Goal: Task Accomplishment & Management: Complete application form

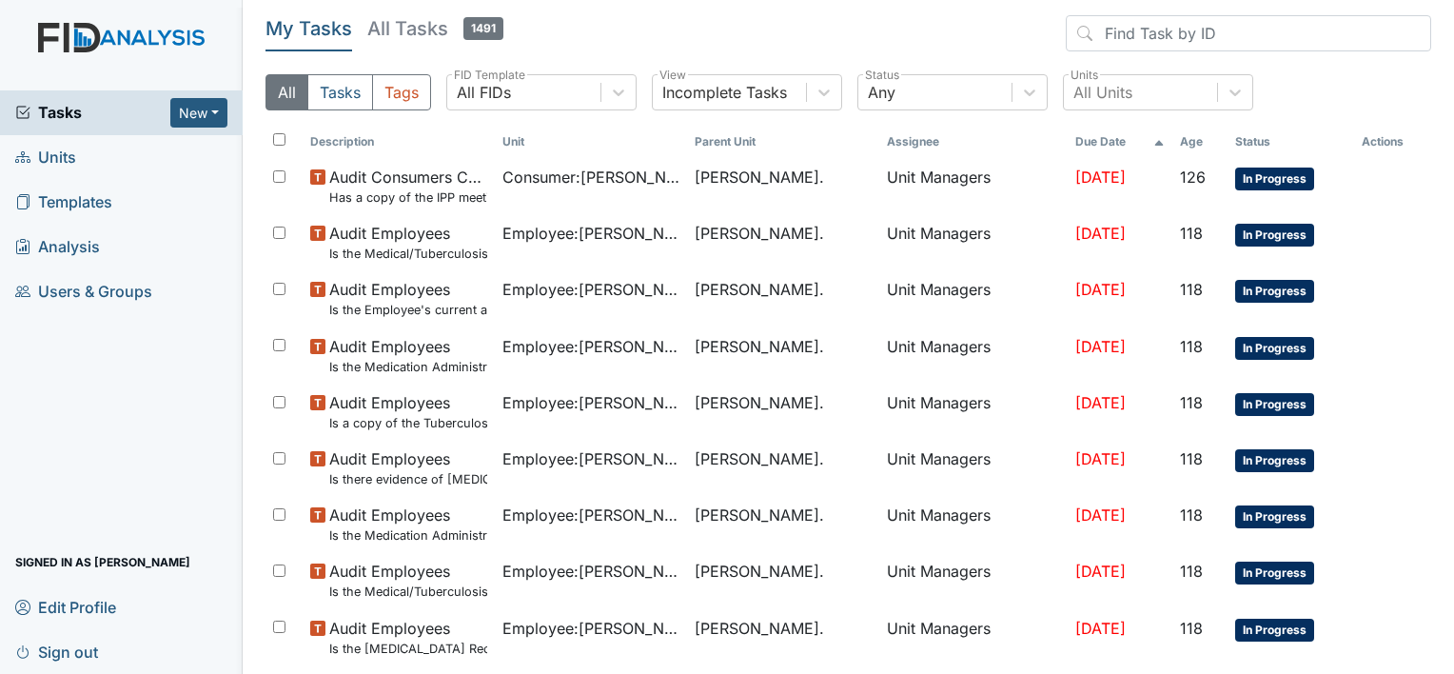
click at [61, 157] on span "Units" at bounding box center [45, 157] width 61 height 29
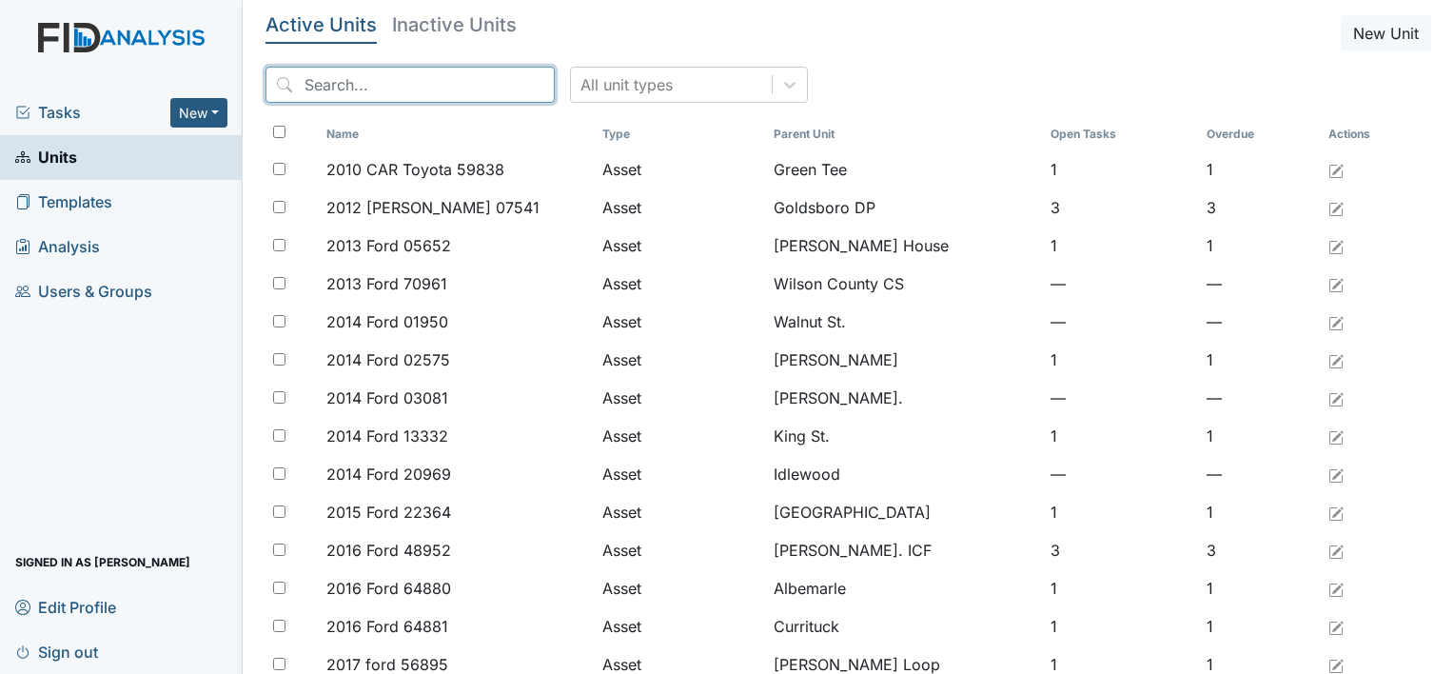
click at [316, 88] on input "search" at bounding box center [409, 85] width 289 height 36
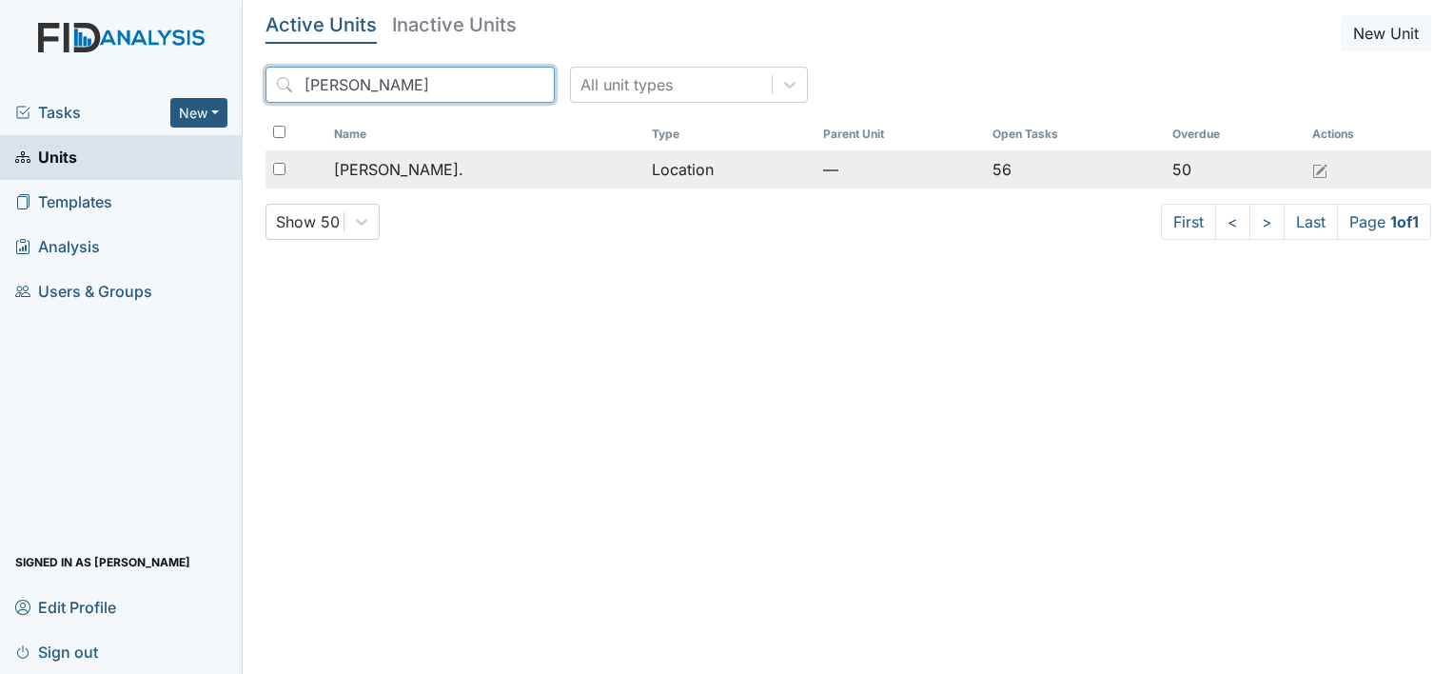
type input "William St"
click at [391, 171] on span "[PERSON_NAME]." at bounding box center [398, 169] width 129 height 23
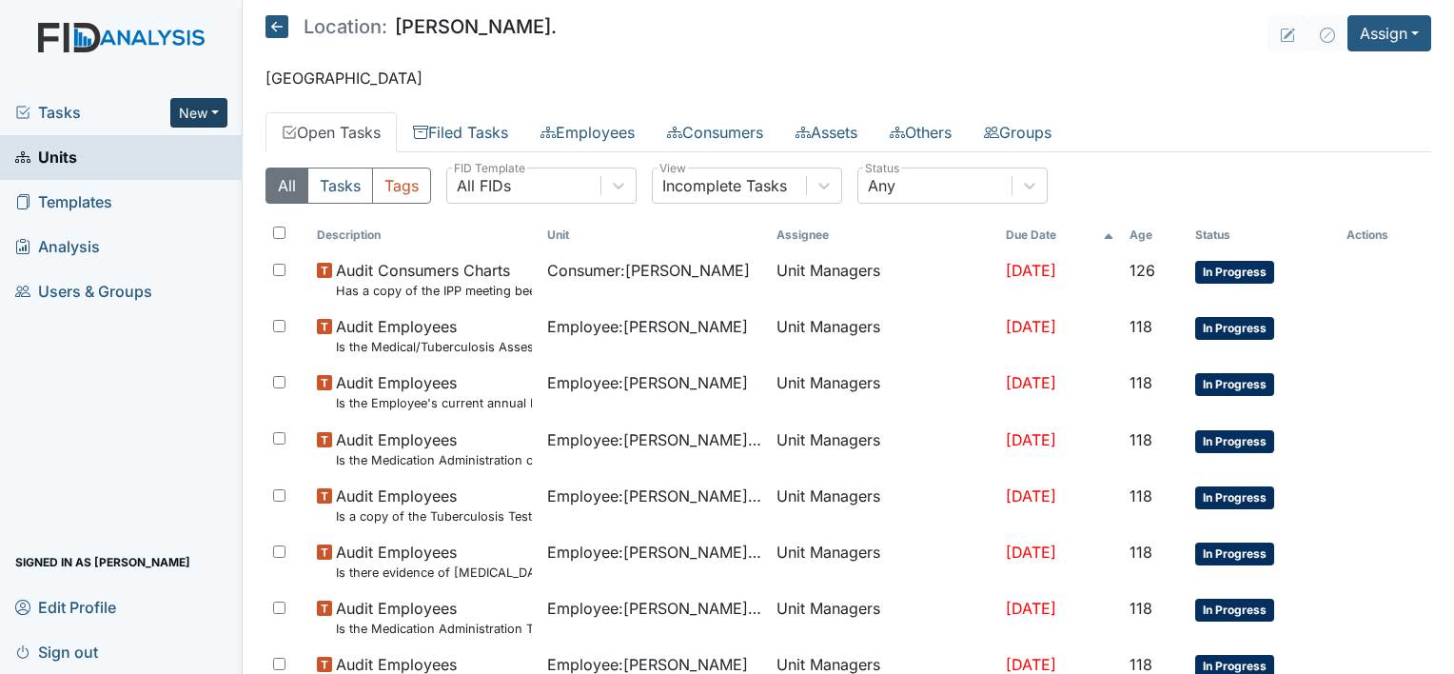
click at [220, 117] on button "New" at bounding box center [198, 112] width 57 height 29
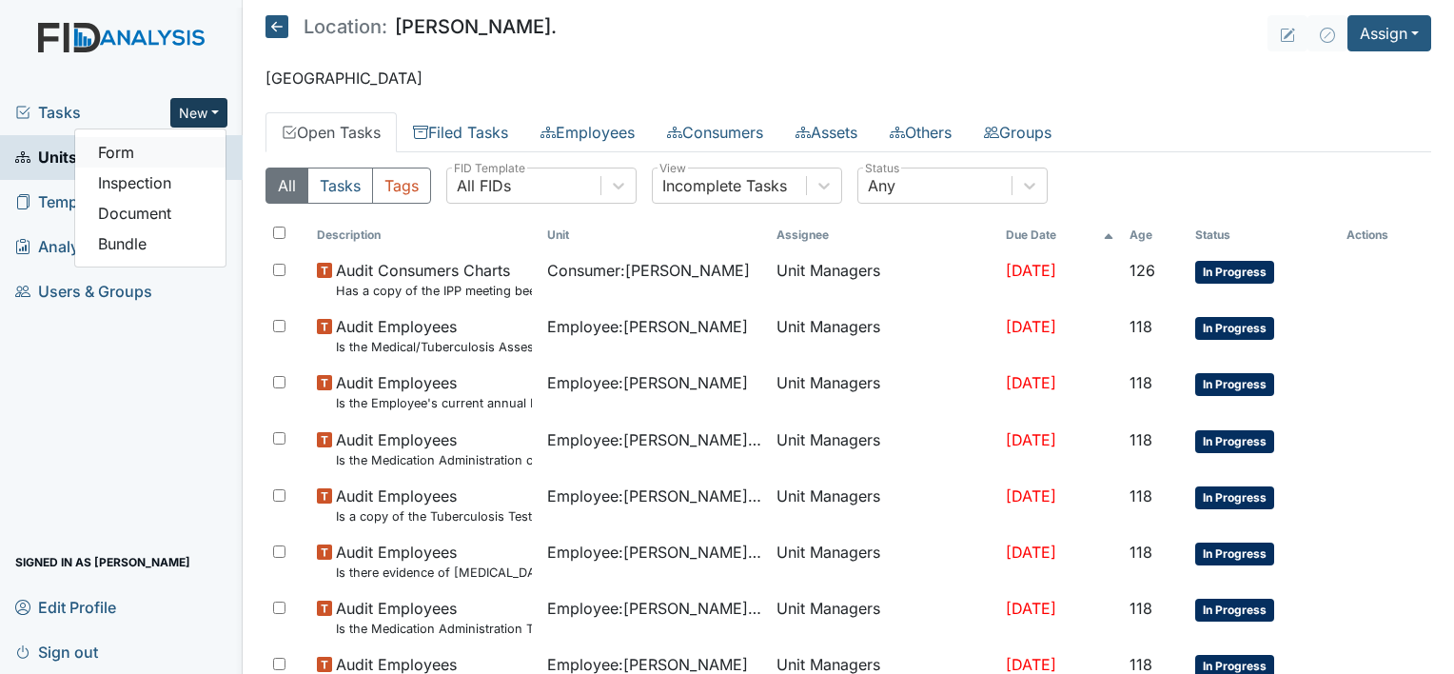
click at [143, 152] on link "Form" at bounding box center [150, 152] width 150 height 30
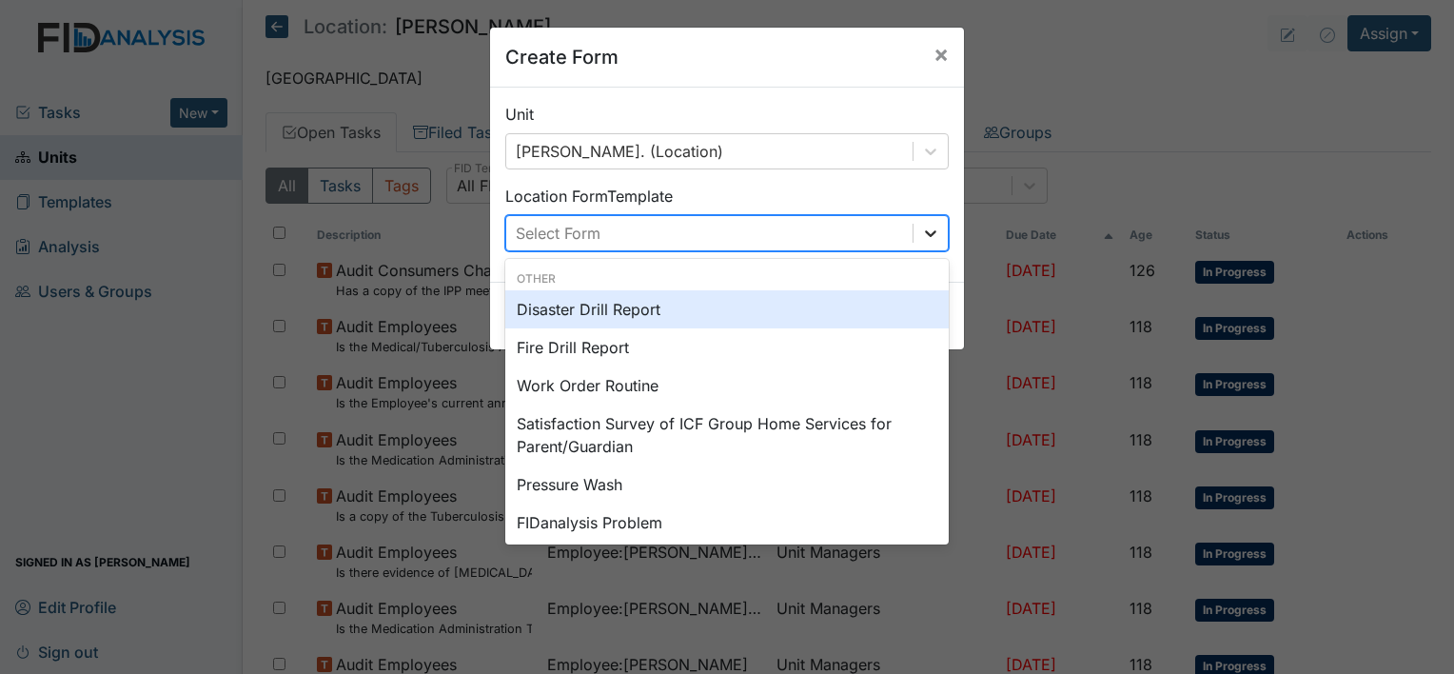
click at [926, 228] on icon at bounding box center [930, 233] width 19 height 19
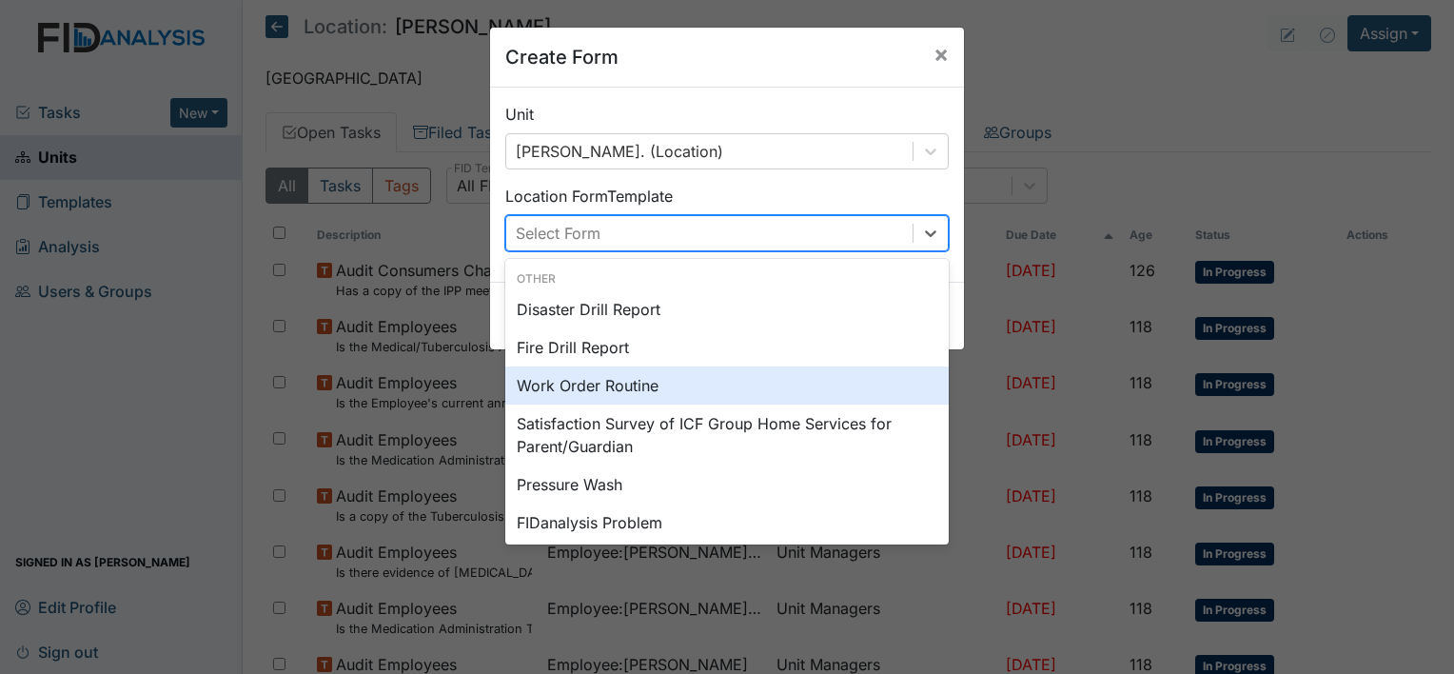
click at [785, 385] on div "Work Order Routine" at bounding box center [726, 385] width 443 height 38
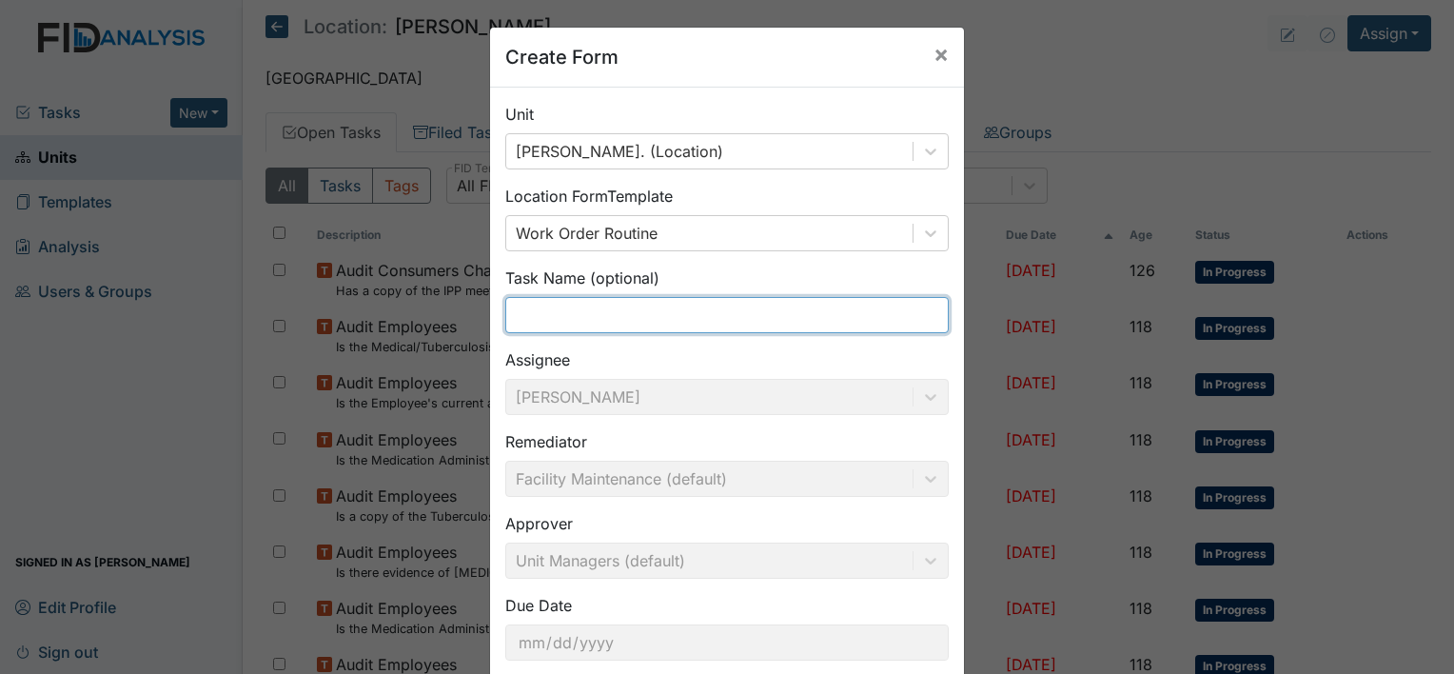
click at [762, 326] on input "text" at bounding box center [726, 315] width 443 height 36
type input "D"
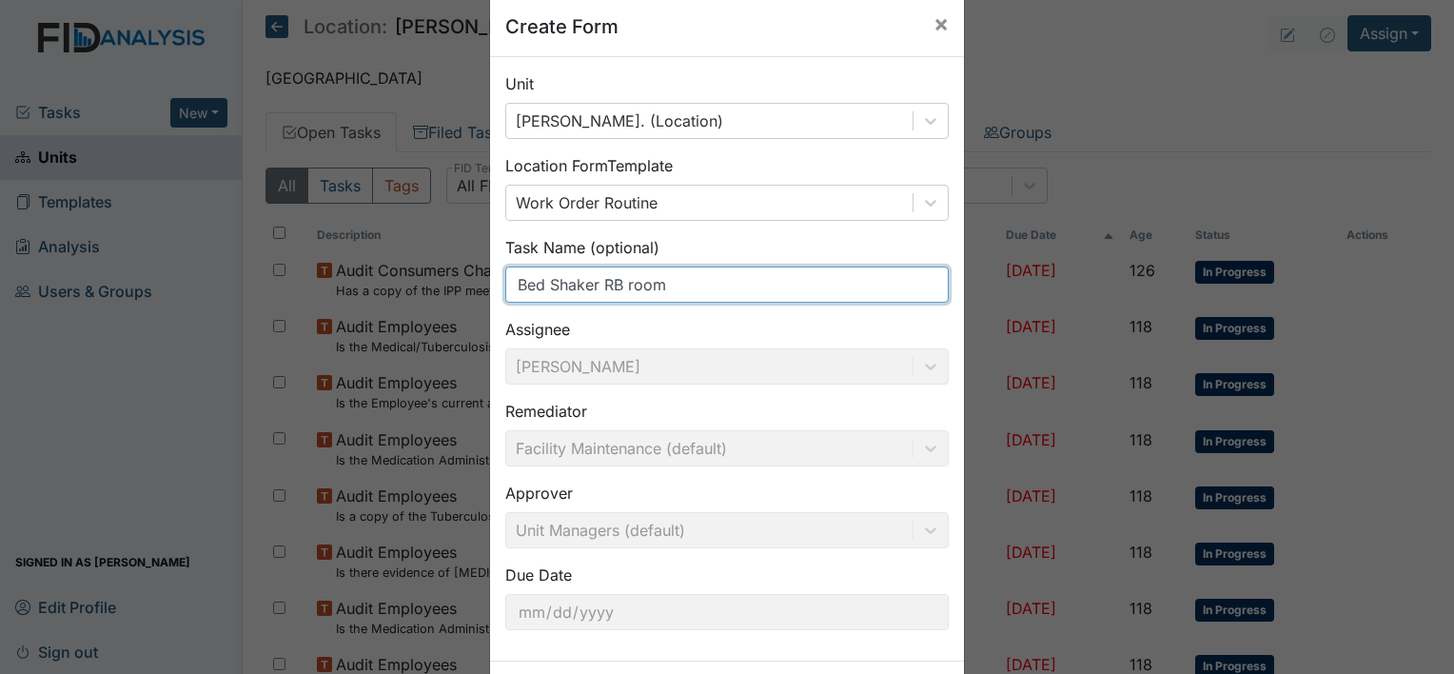
scroll to position [110, 0]
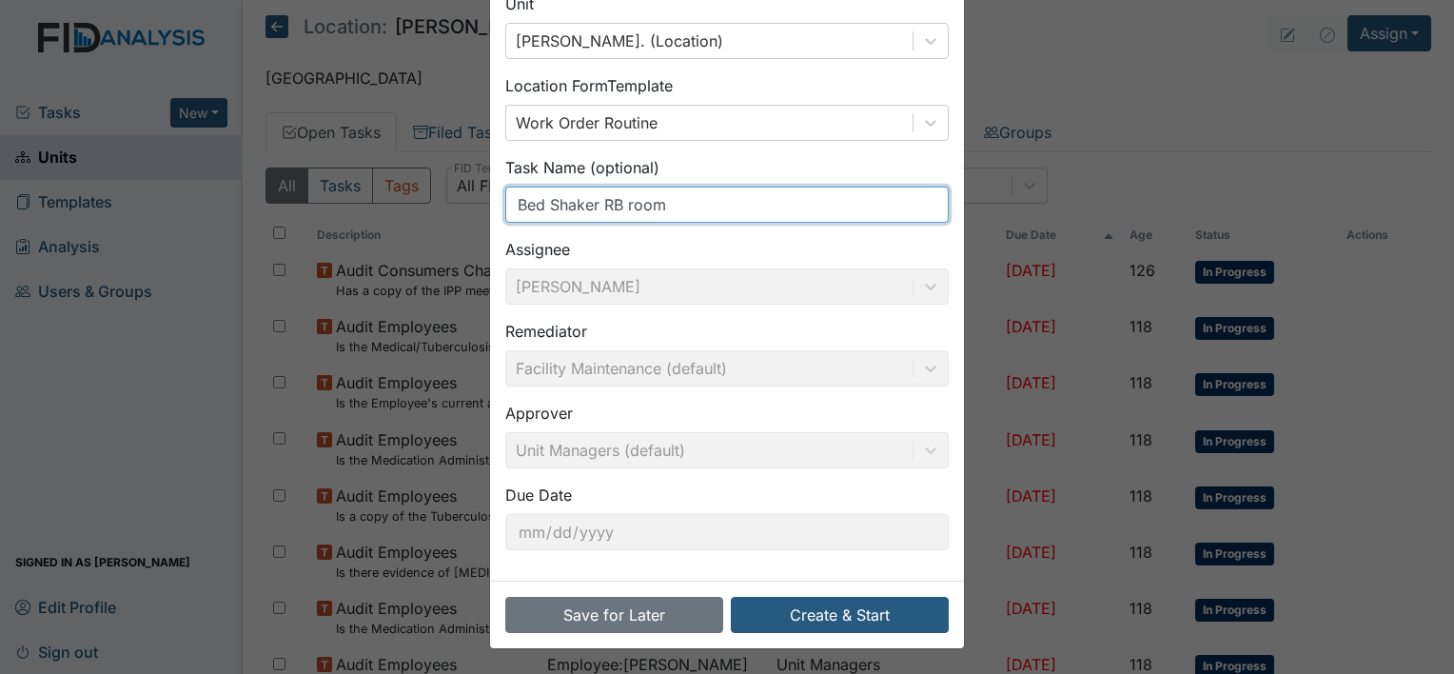
type input "Bed Shaker RB room"
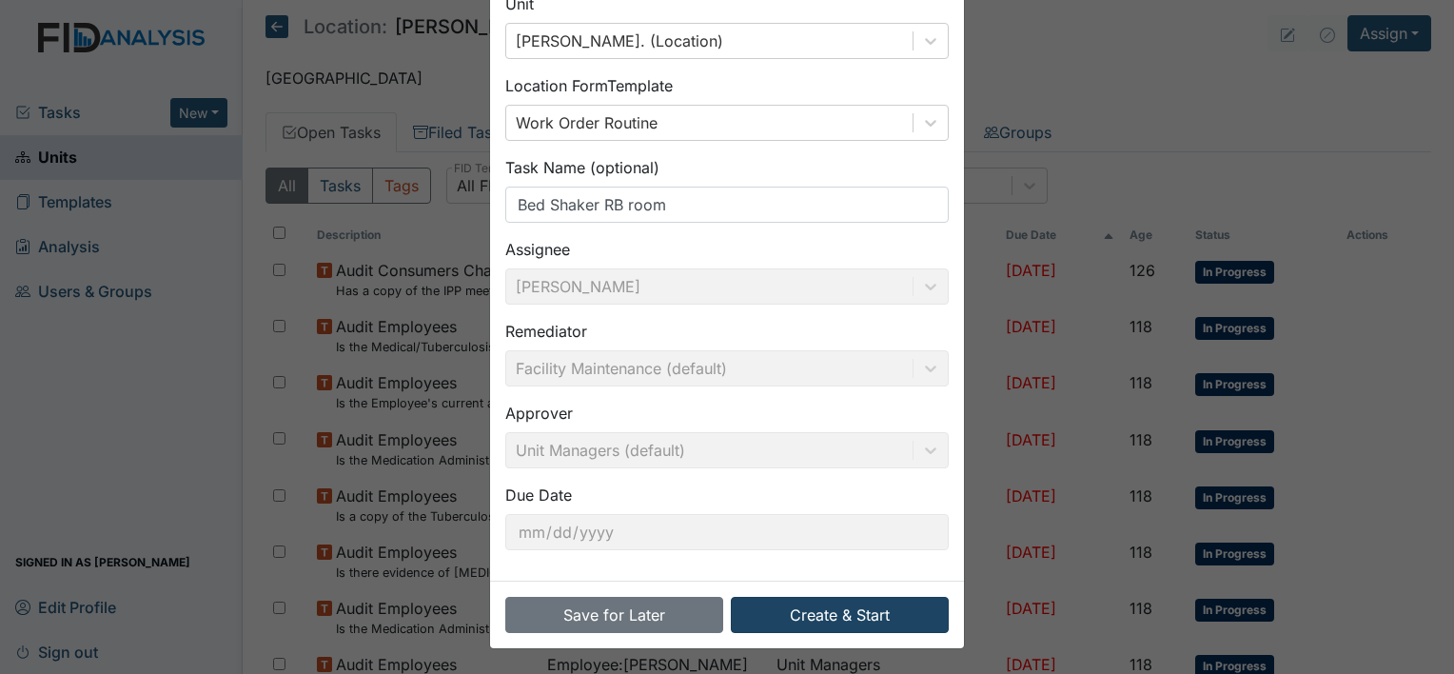
click at [819, 613] on button "Create & Start" at bounding box center [840, 615] width 218 height 36
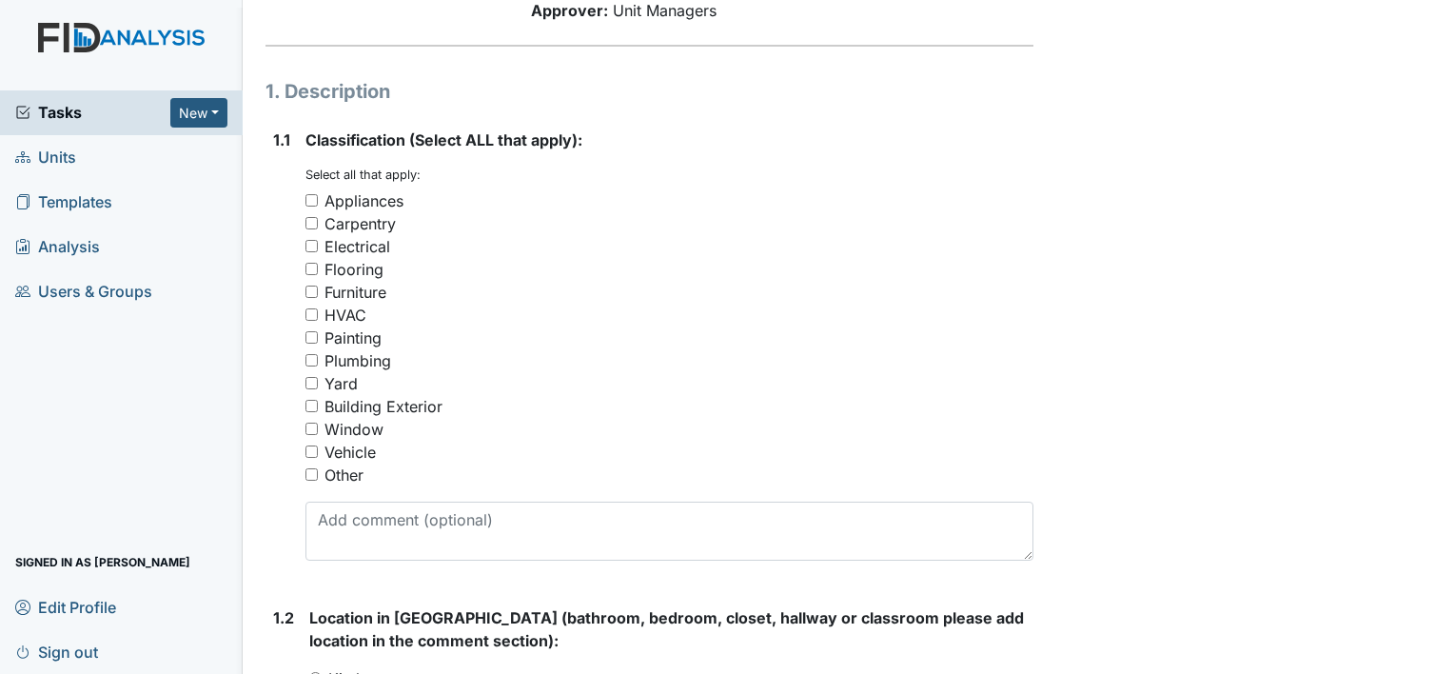
scroll to position [263, 0]
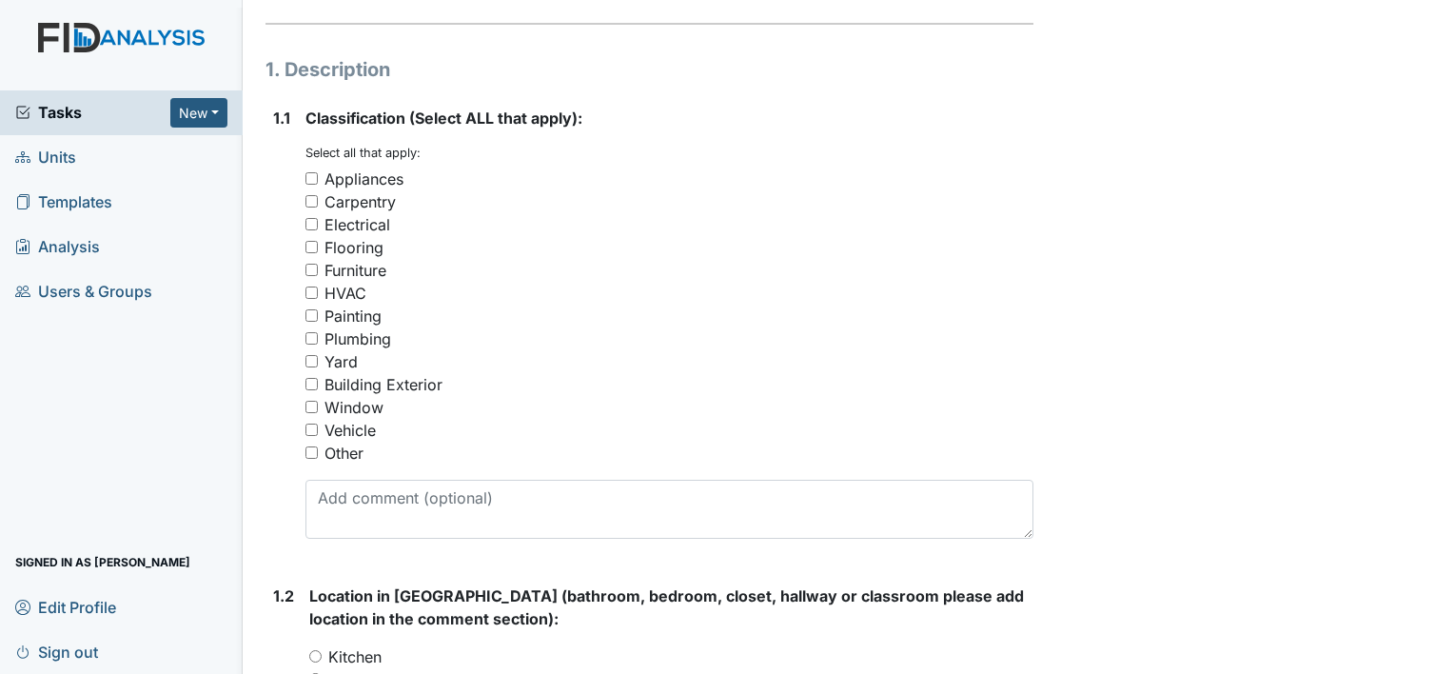
click at [310, 456] on input "Other" at bounding box center [311, 452] width 12 height 12
checkbox input "true"
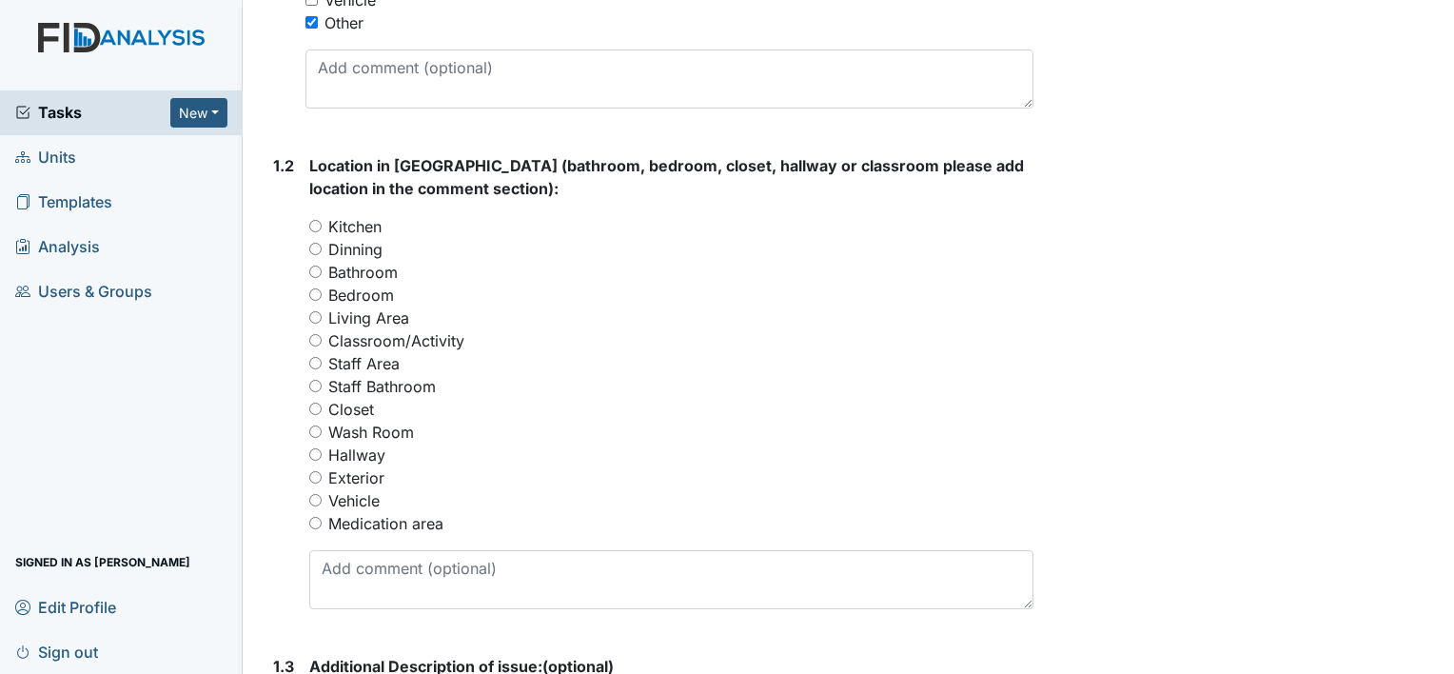
scroll to position [696, 0]
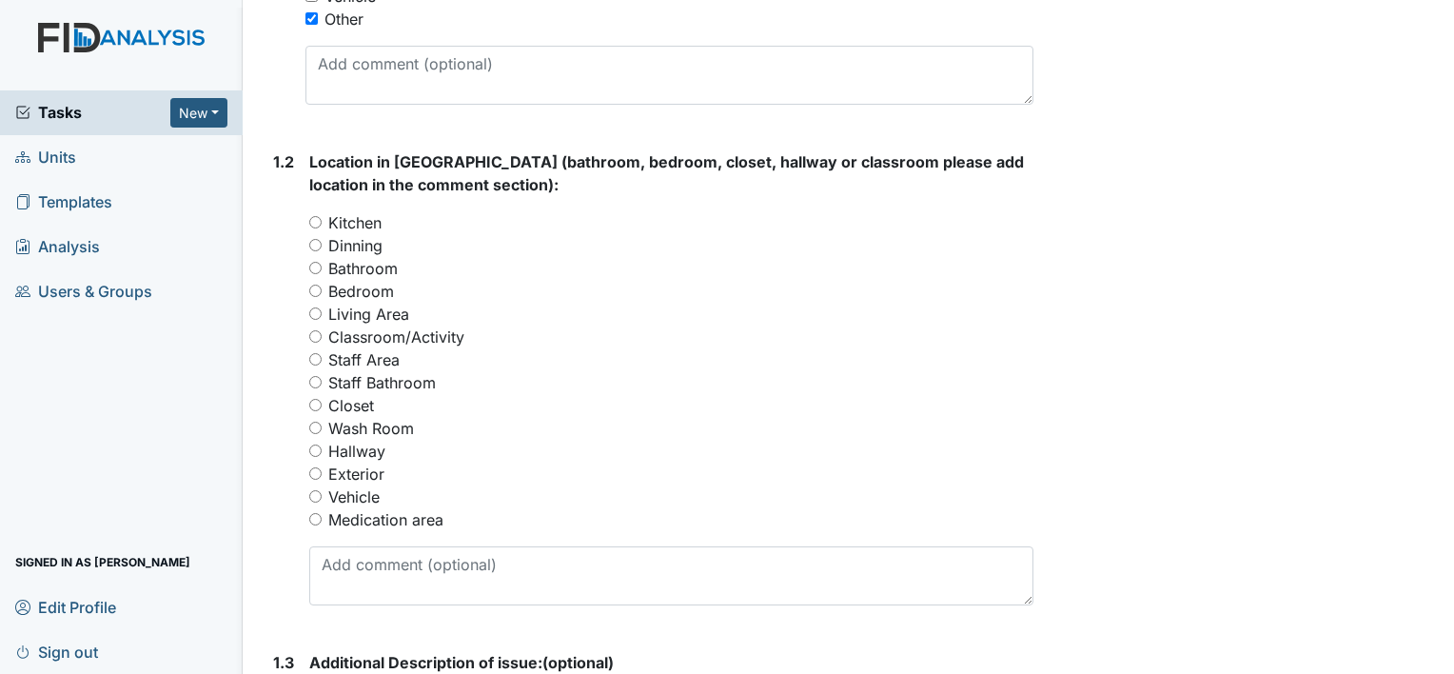
click at [319, 288] on input "Bedroom" at bounding box center [315, 290] width 12 height 12
radio input "true"
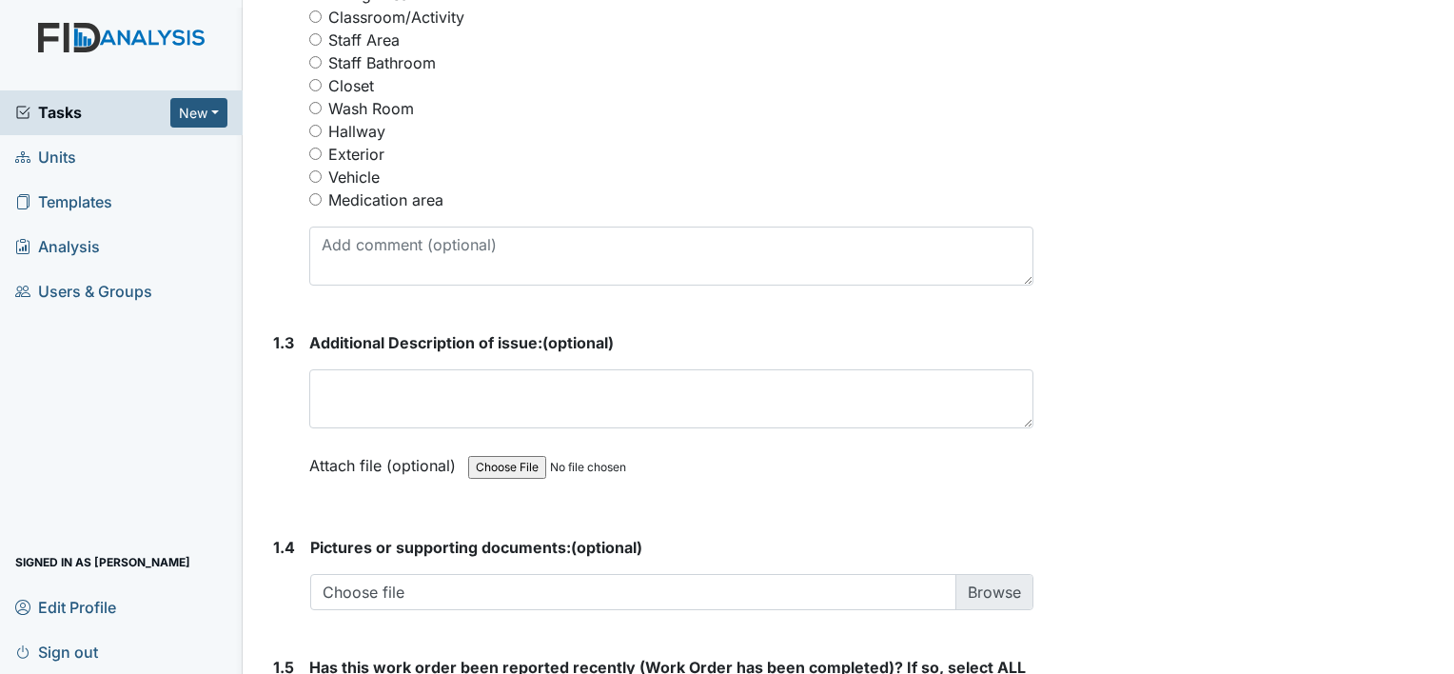
scroll to position [1024, 0]
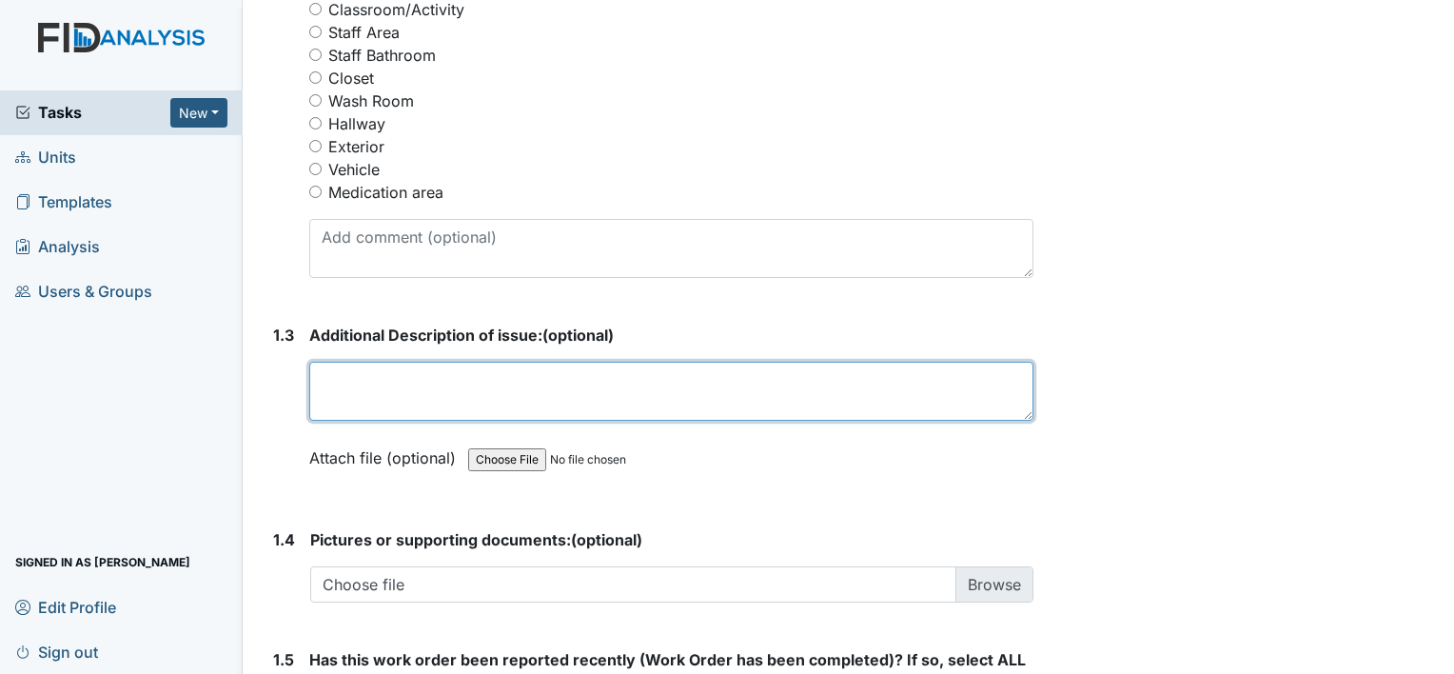
click at [384, 387] on textarea at bounding box center [671, 391] width 724 height 59
click at [795, 389] on textarea "Bed shaker" at bounding box center [671, 391] width 724 height 59
click at [798, 389] on textarea "Bed shaker" at bounding box center [671, 391] width 724 height 59
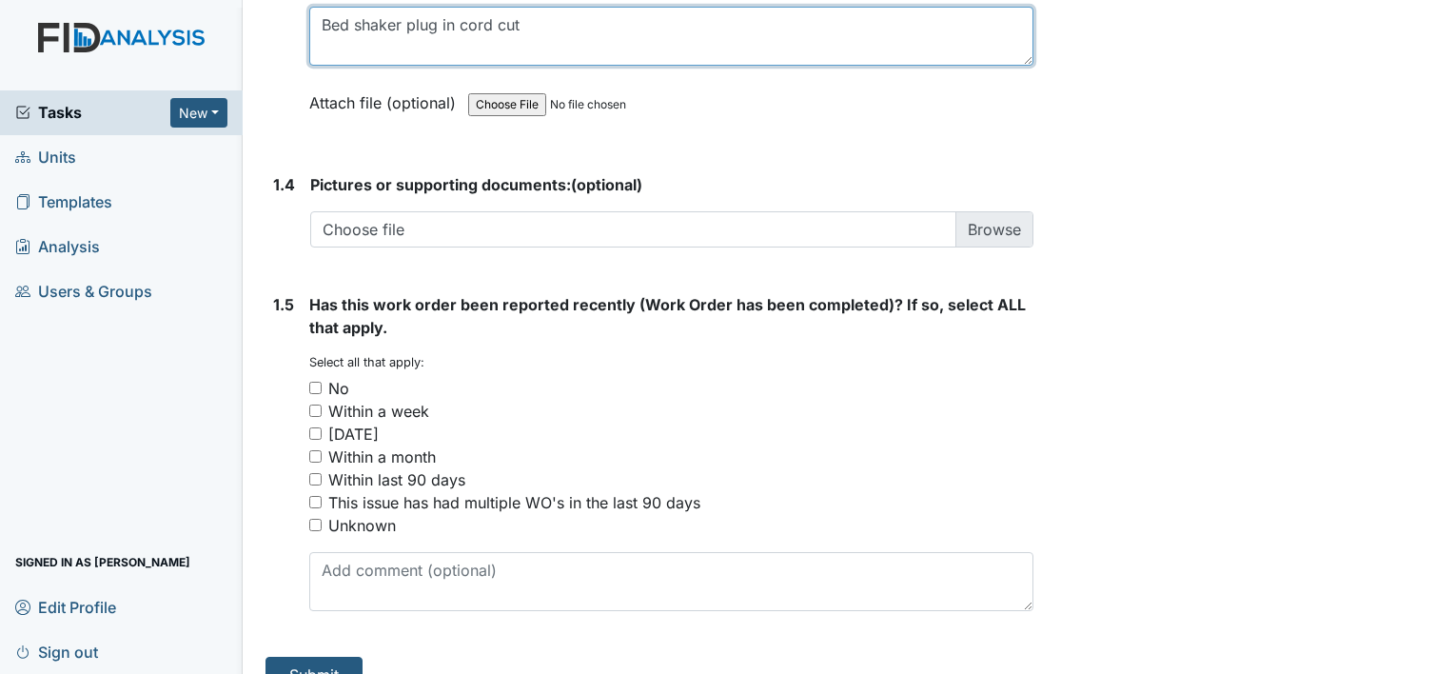
scroll to position [1410, 0]
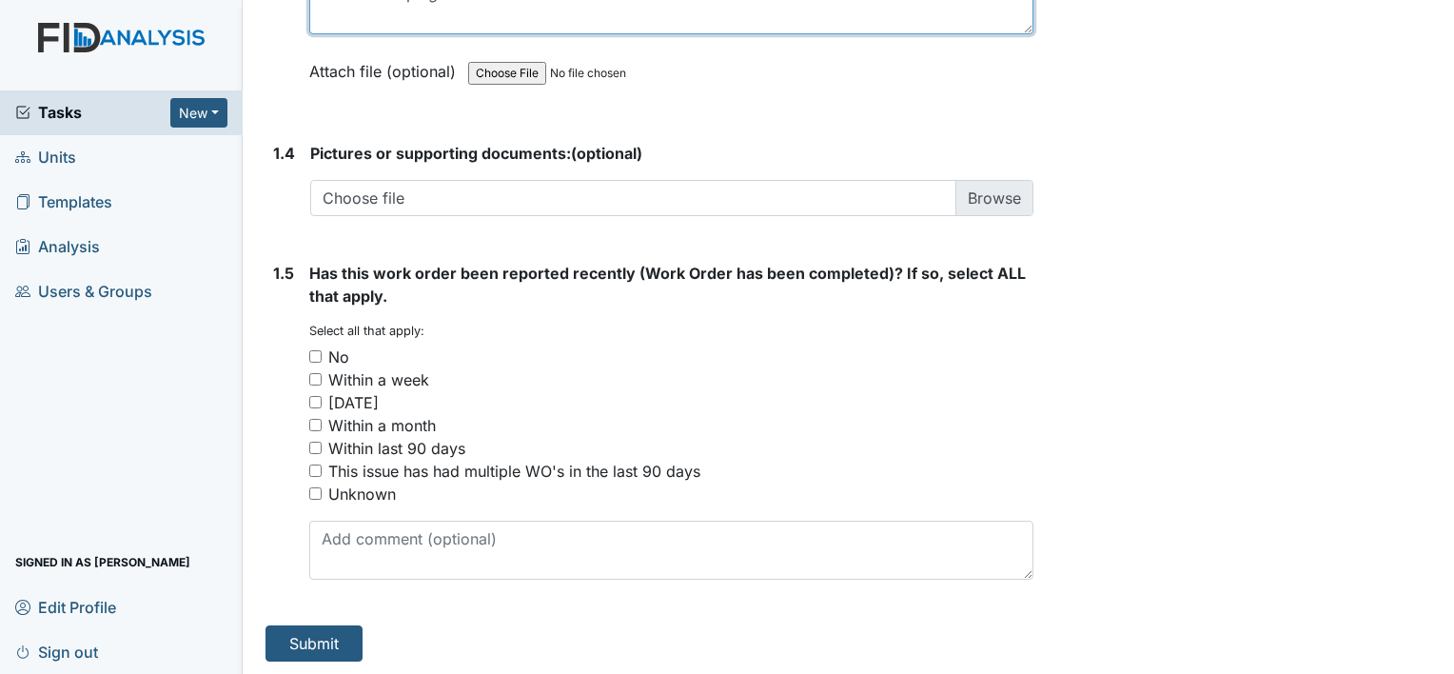
type textarea "Bed shaker plug in cord cut"
click at [316, 351] on input "No" at bounding box center [315, 356] width 12 height 12
checkbox input "true"
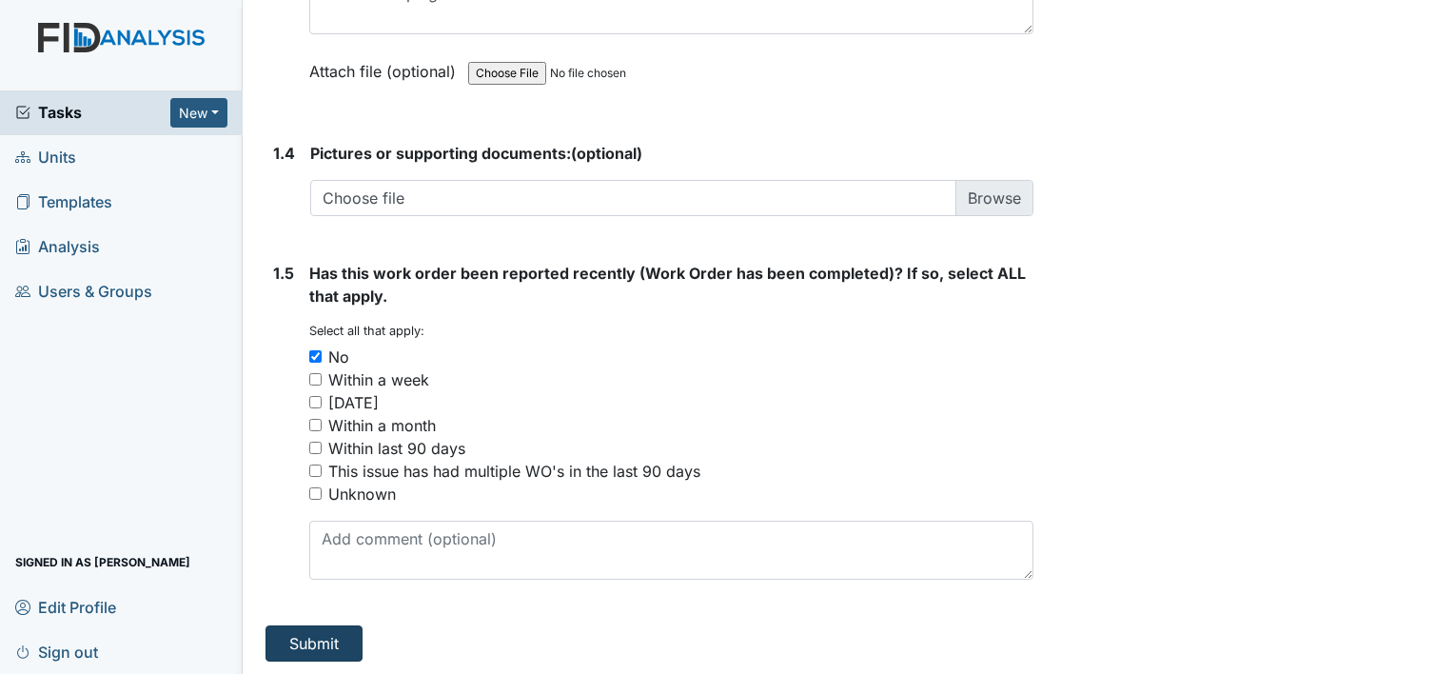
click at [304, 635] on button "Submit" at bounding box center [313, 643] width 97 height 36
